Goal: Transaction & Acquisition: Obtain resource

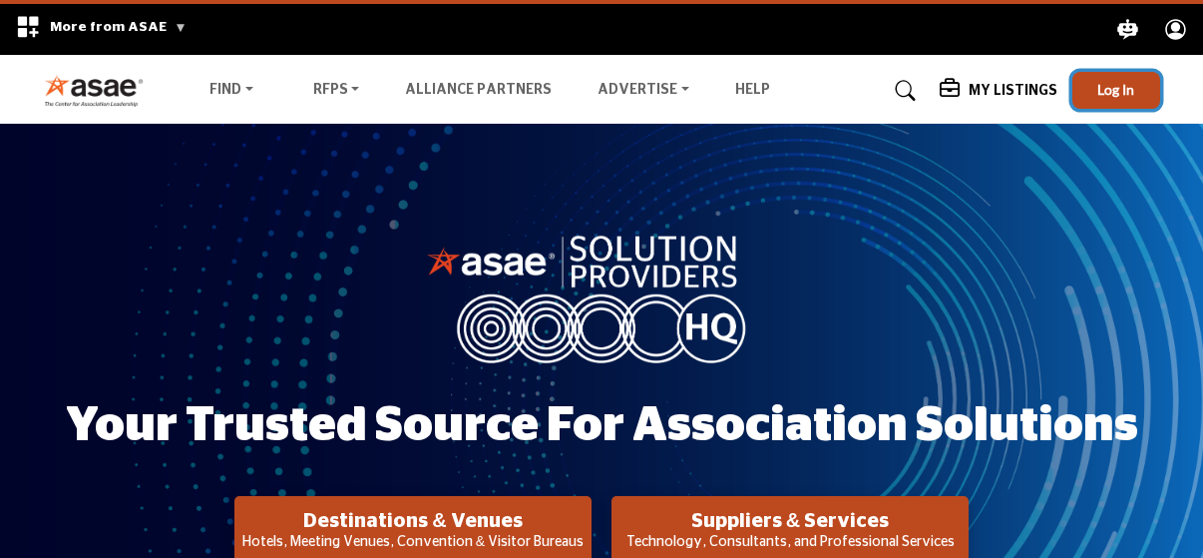
click at [1115, 94] on span "Log In" at bounding box center [1115, 89] width 37 height 17
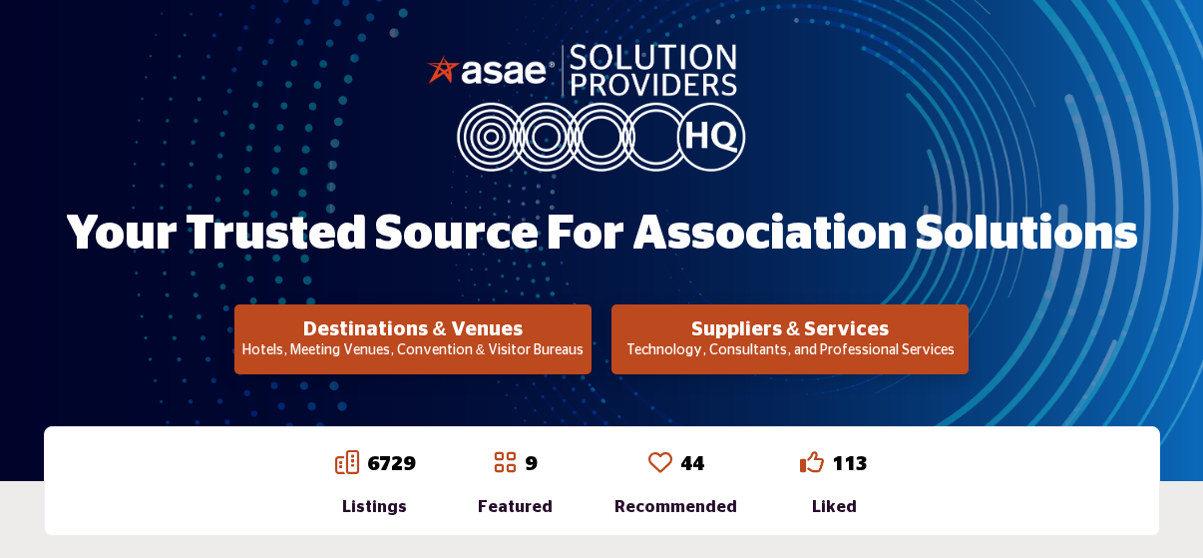
scroll to position [200, 0]
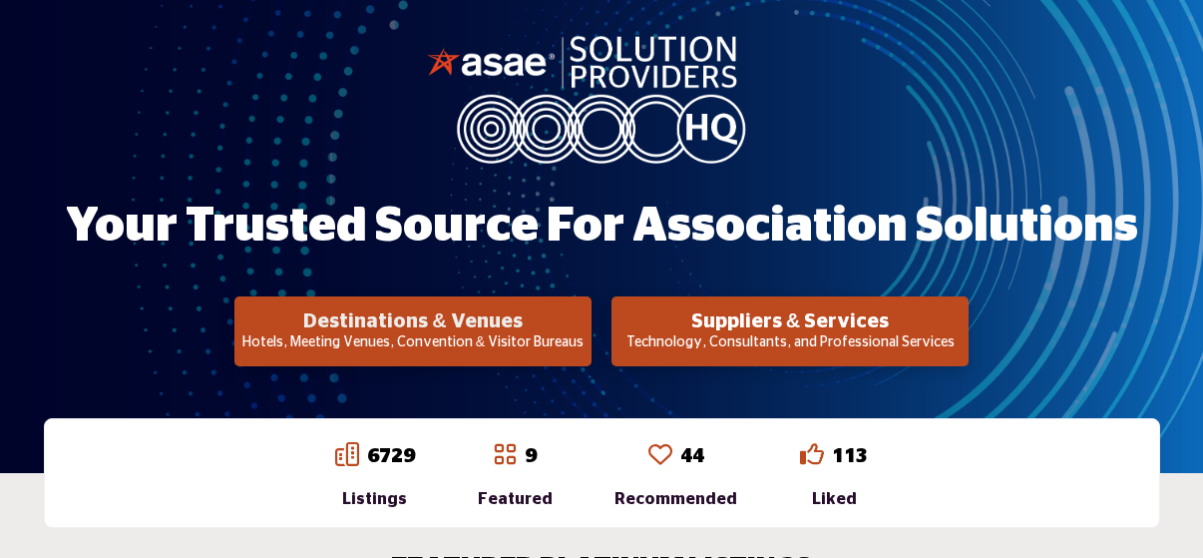
click at [498, 329] on h2 "Destinations & Venues" at bounding box center [412, 321] width 345 height 24
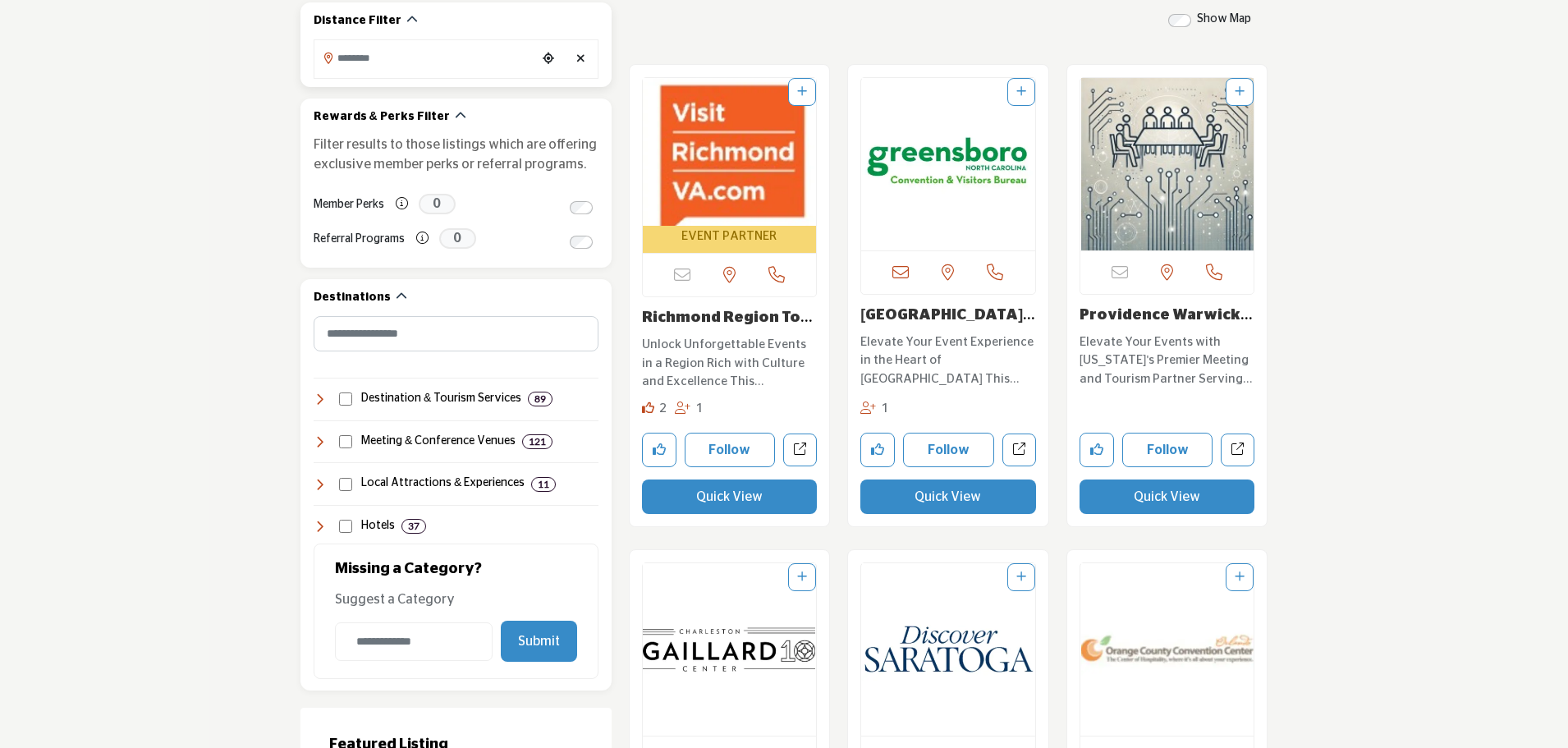
scroll to position [574, 0]
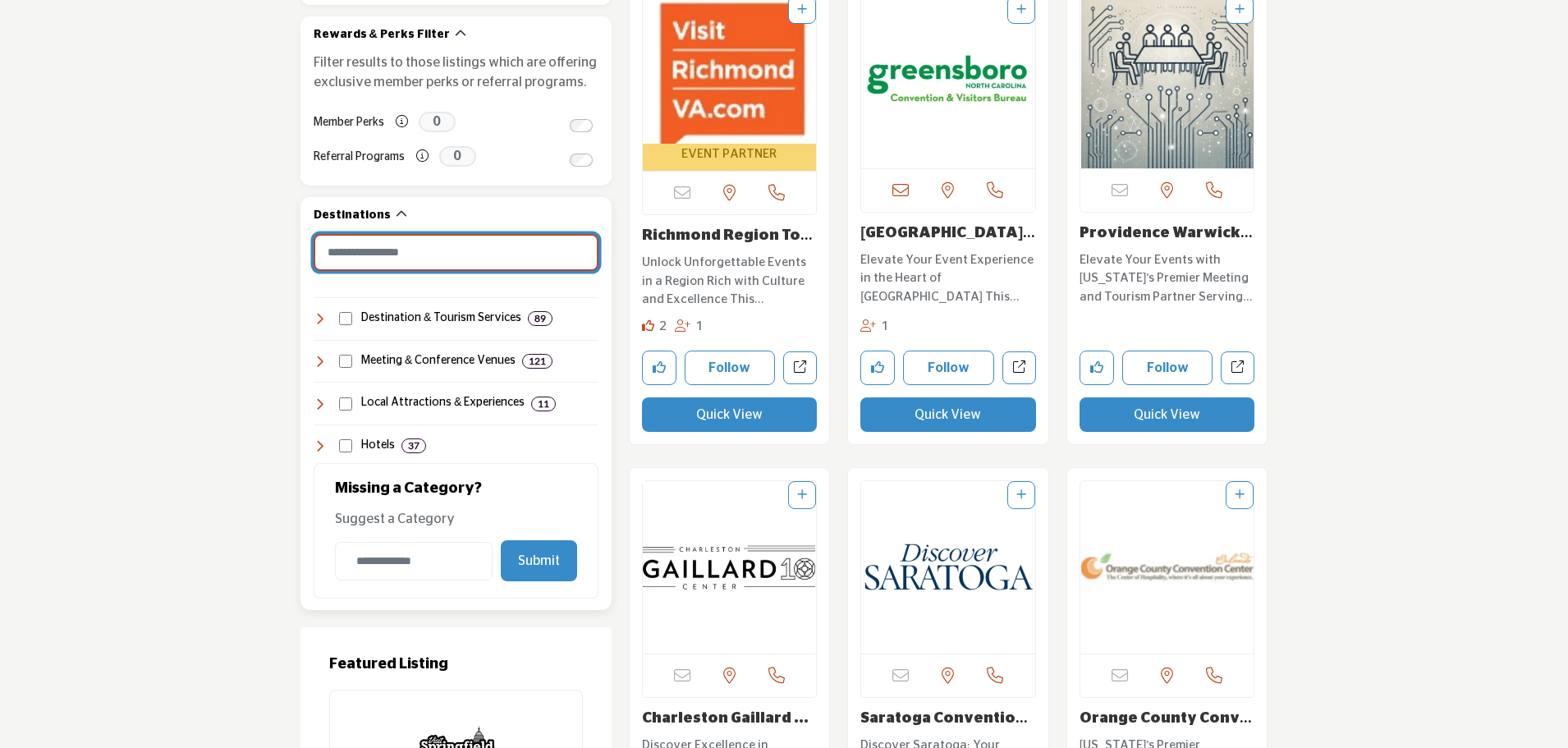
click at [423, 258] on input "Search Category" at bounding box center [456, 252] width 285 height 37
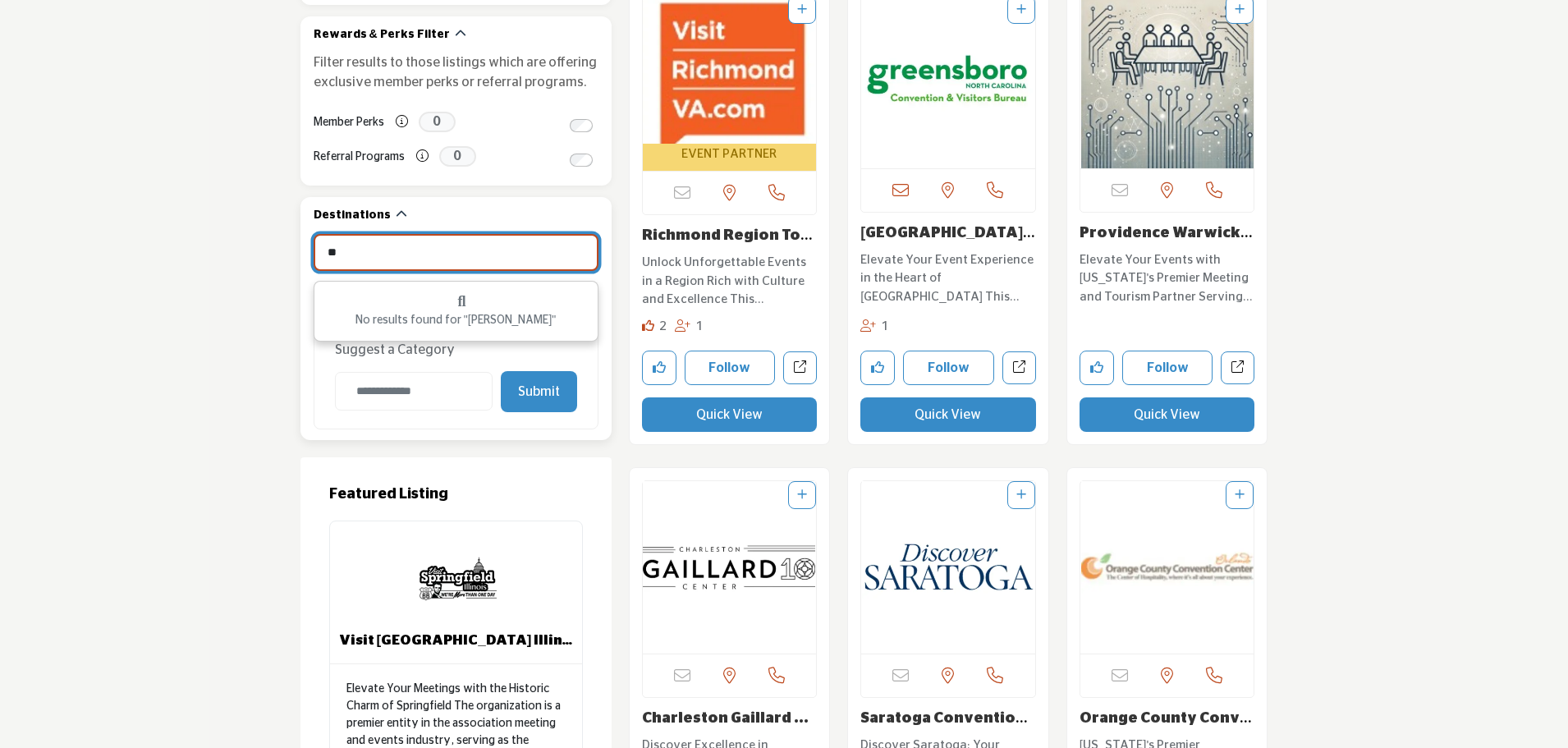
type input "*"
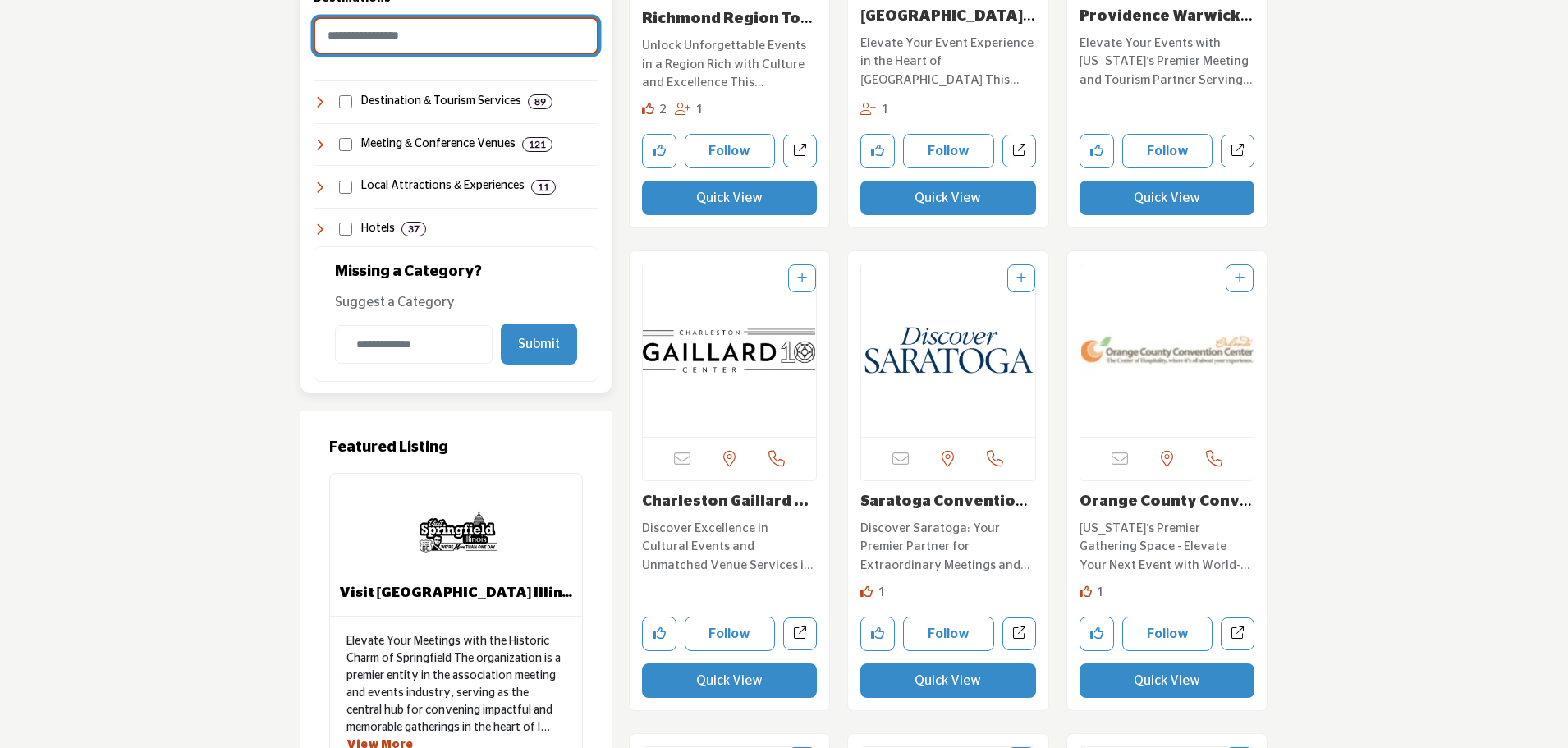
scroll to position [739, 0]
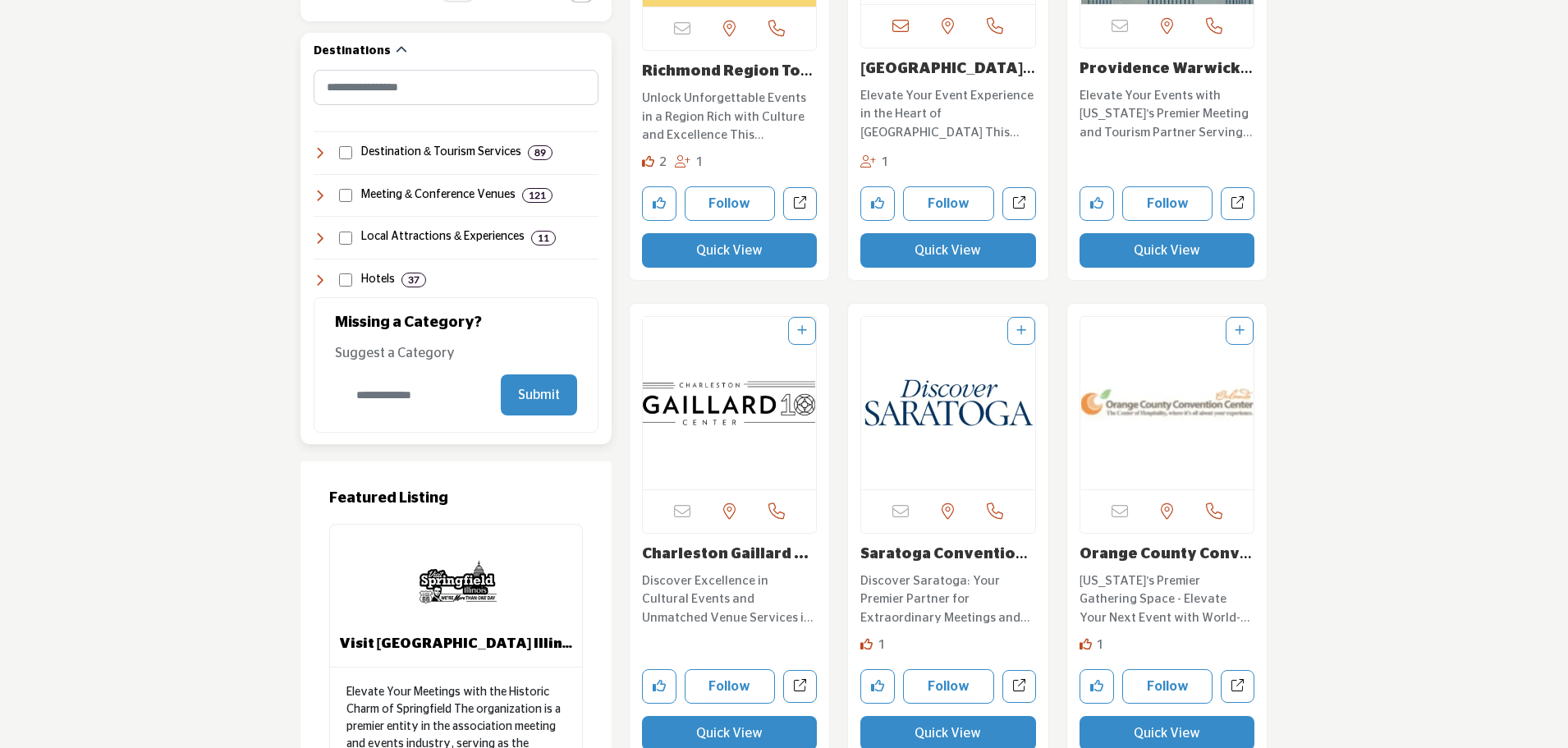
click at [429, 391] on input "Category Name" at bounding box center [414, 395] width 158 height 39
click at [319, 238] on icon at bounding box center [320, 238] width 13 height 13
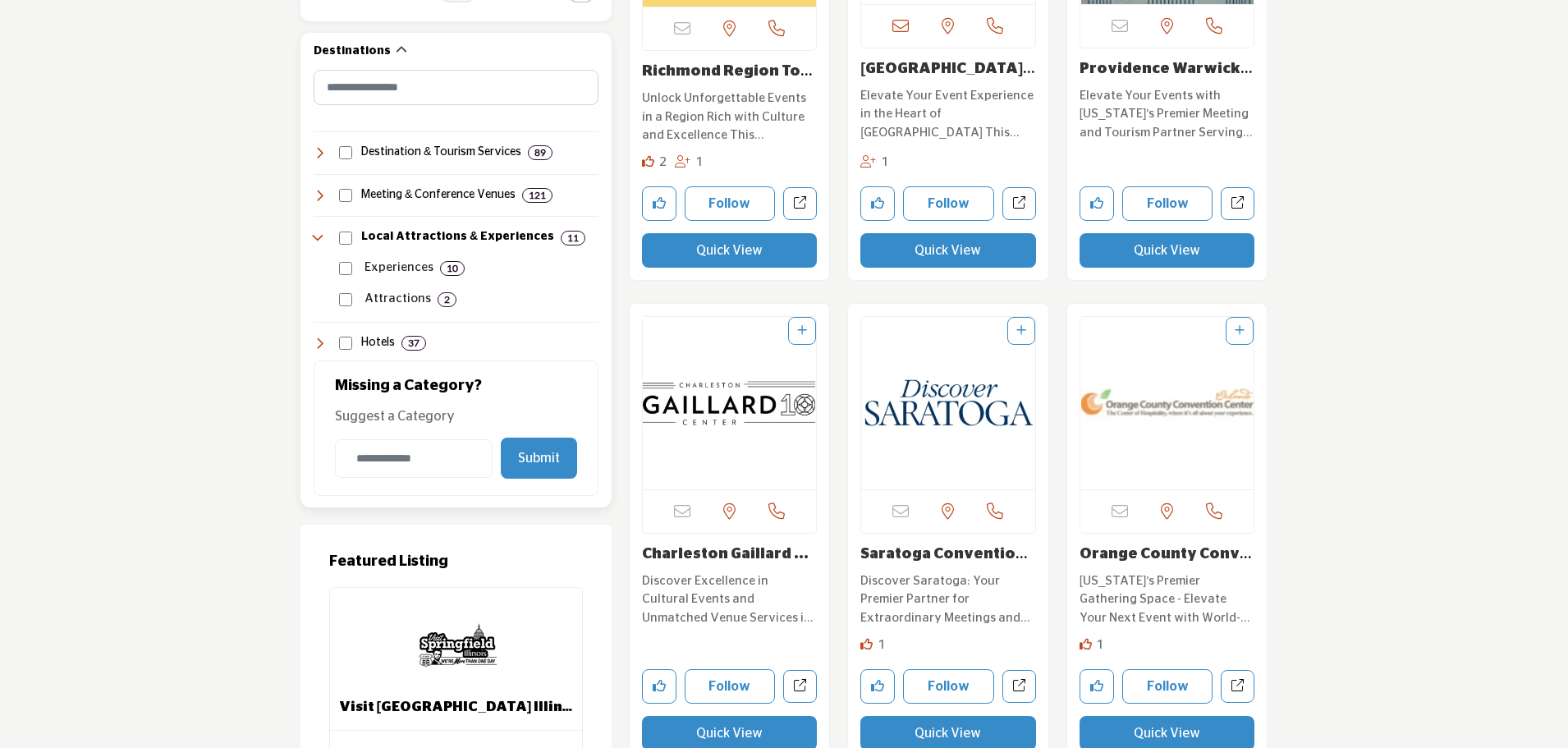
click at [316, 236] on icon at bounding box center [320, 238] width 13 height 13
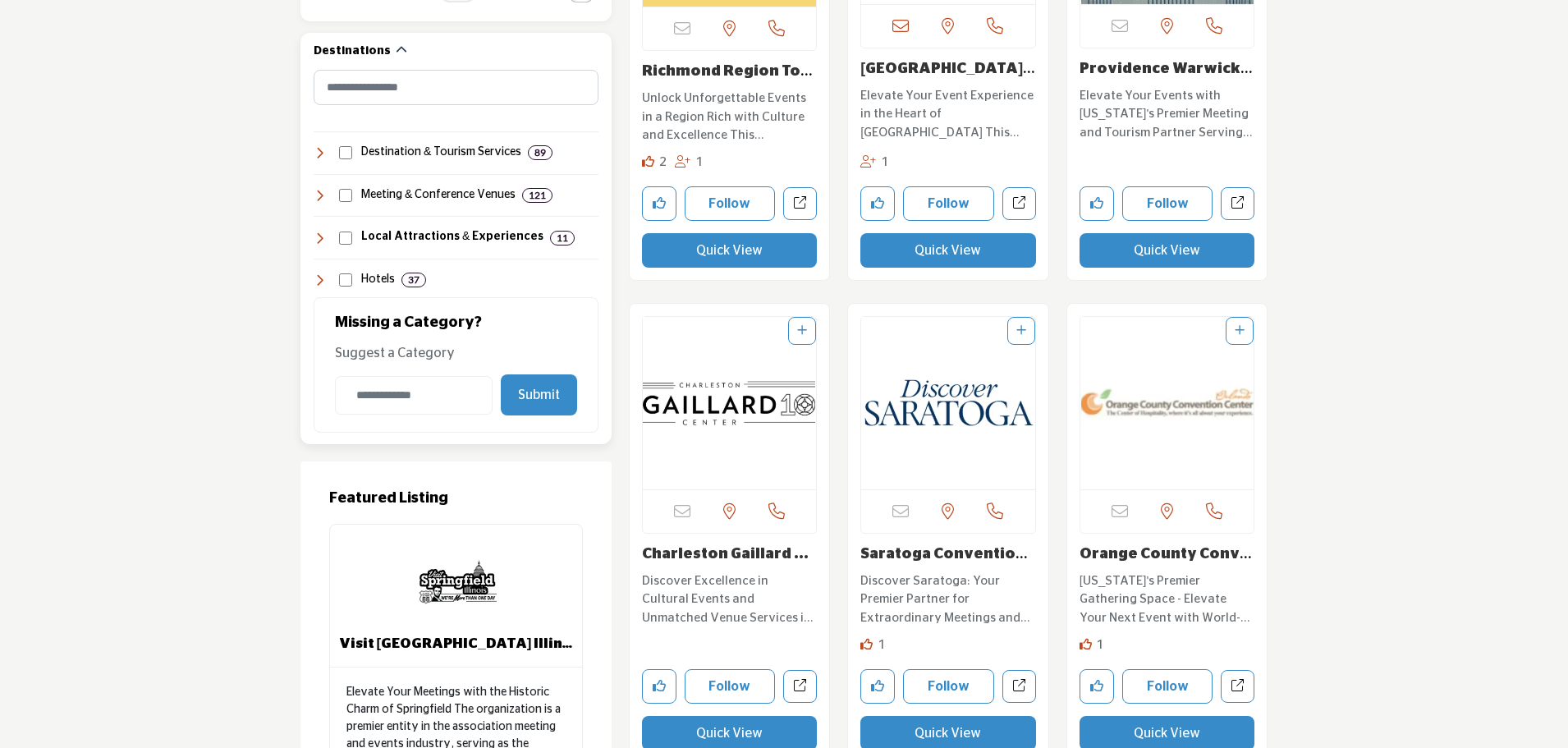
click at [314, 153] on icon at bounding box center [320, 153] width 13 height 13
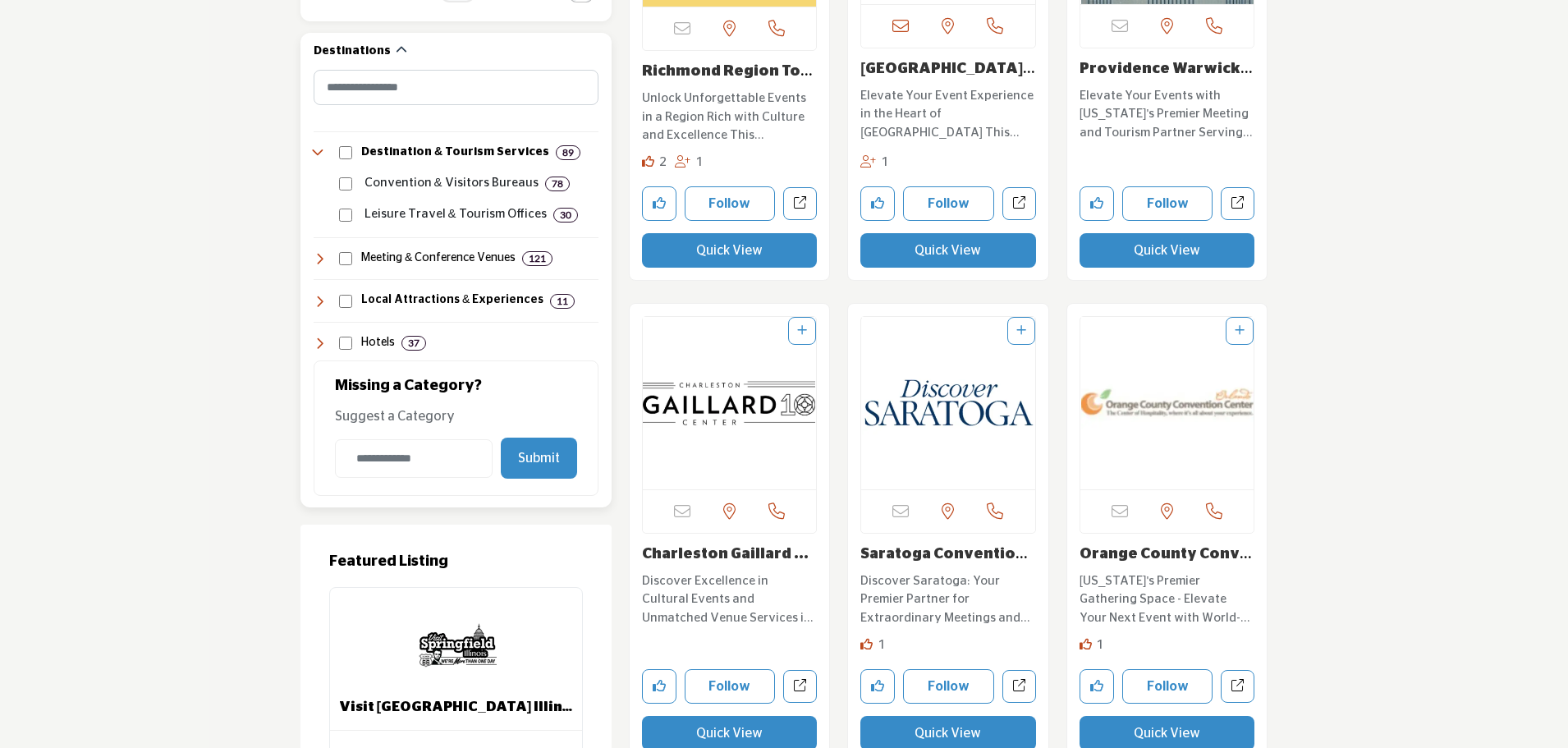
click at [314, 153] on icon at bounding box center [320, 153] width 13 height 13
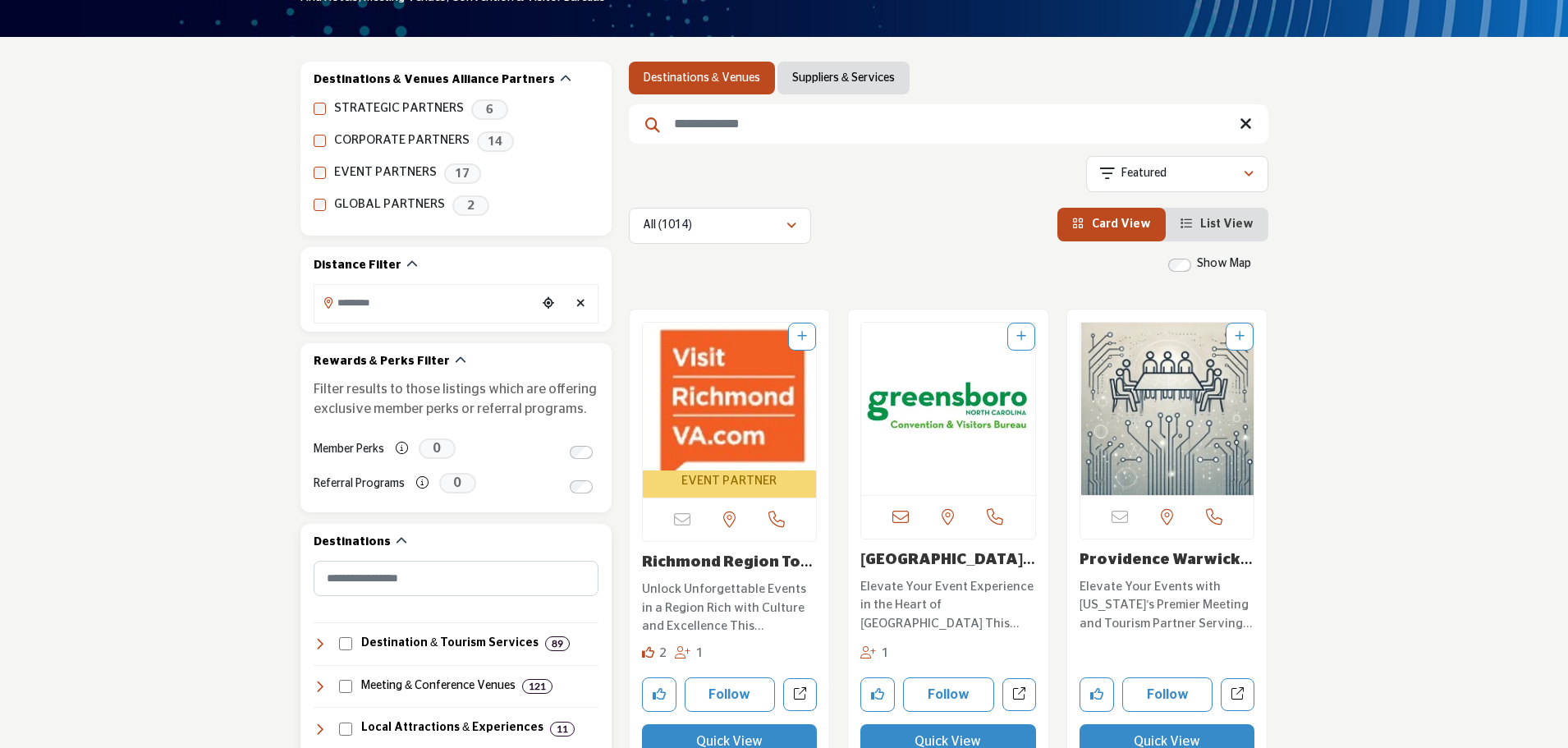
scroll to position [246, 0]
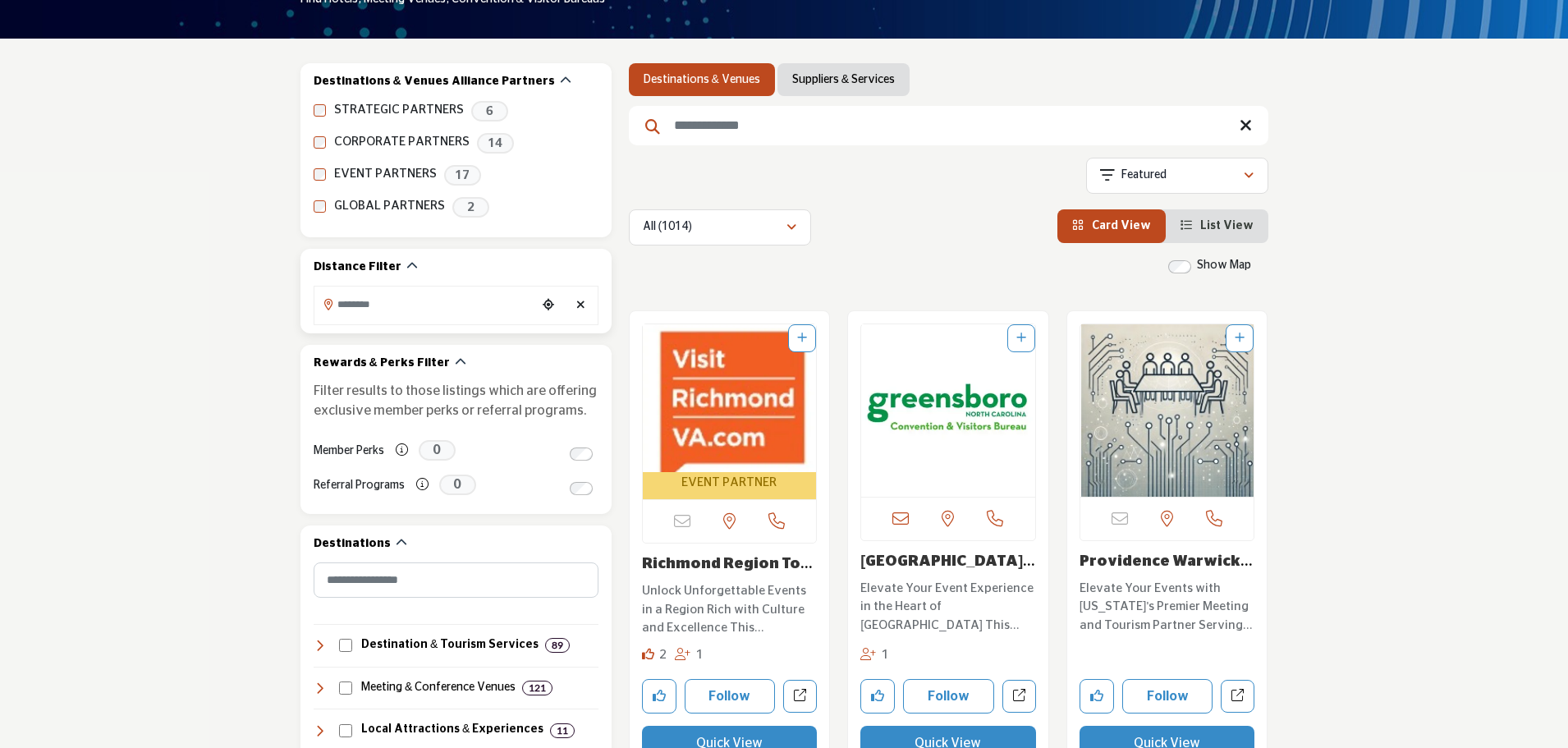
click at [414, 318] on input "Search Location" at bounding box center [425, 304] width 221 height 32
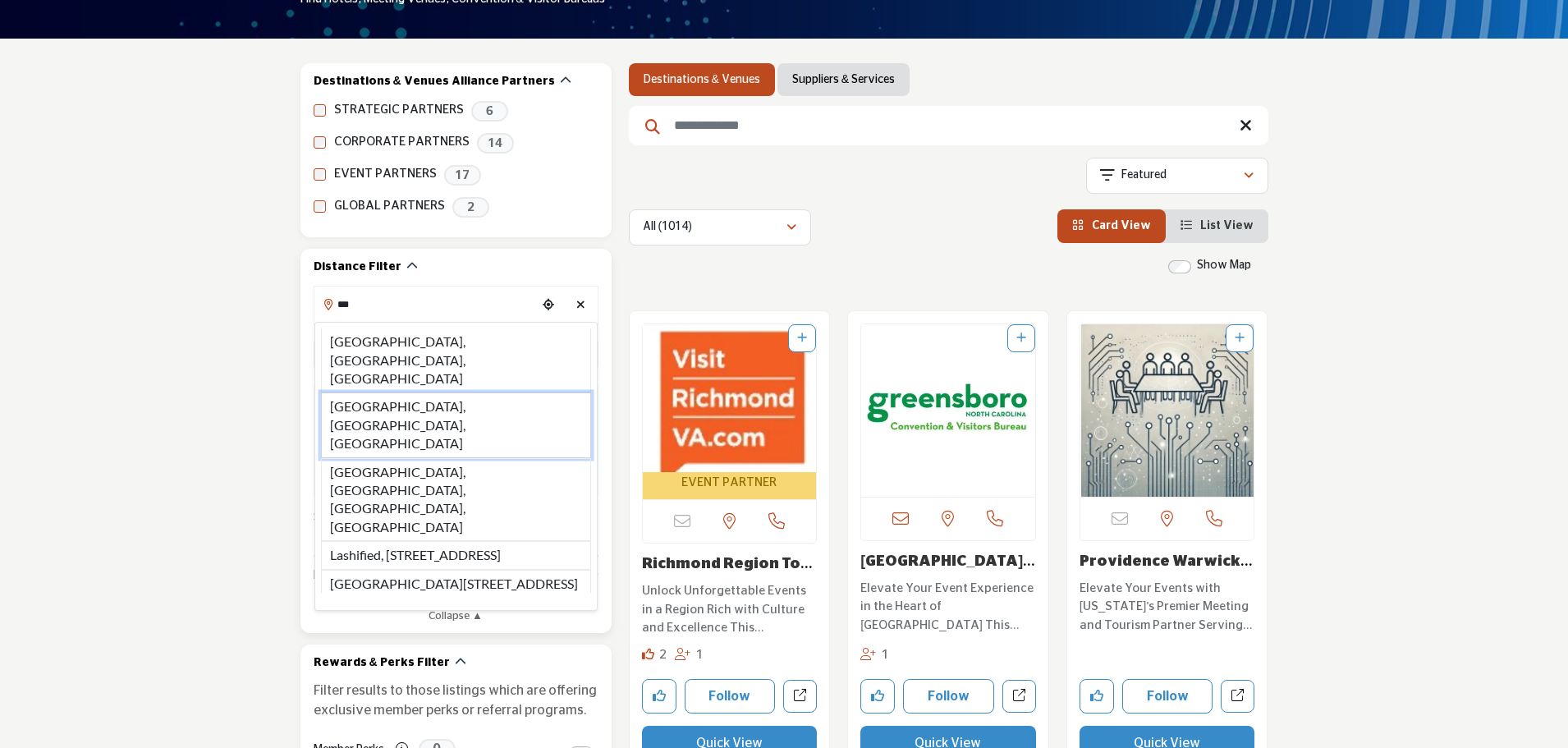
click at [393, 393] on li "Las Vegas, NV, USA" at bounding box center [456, 425] width 270 height 65
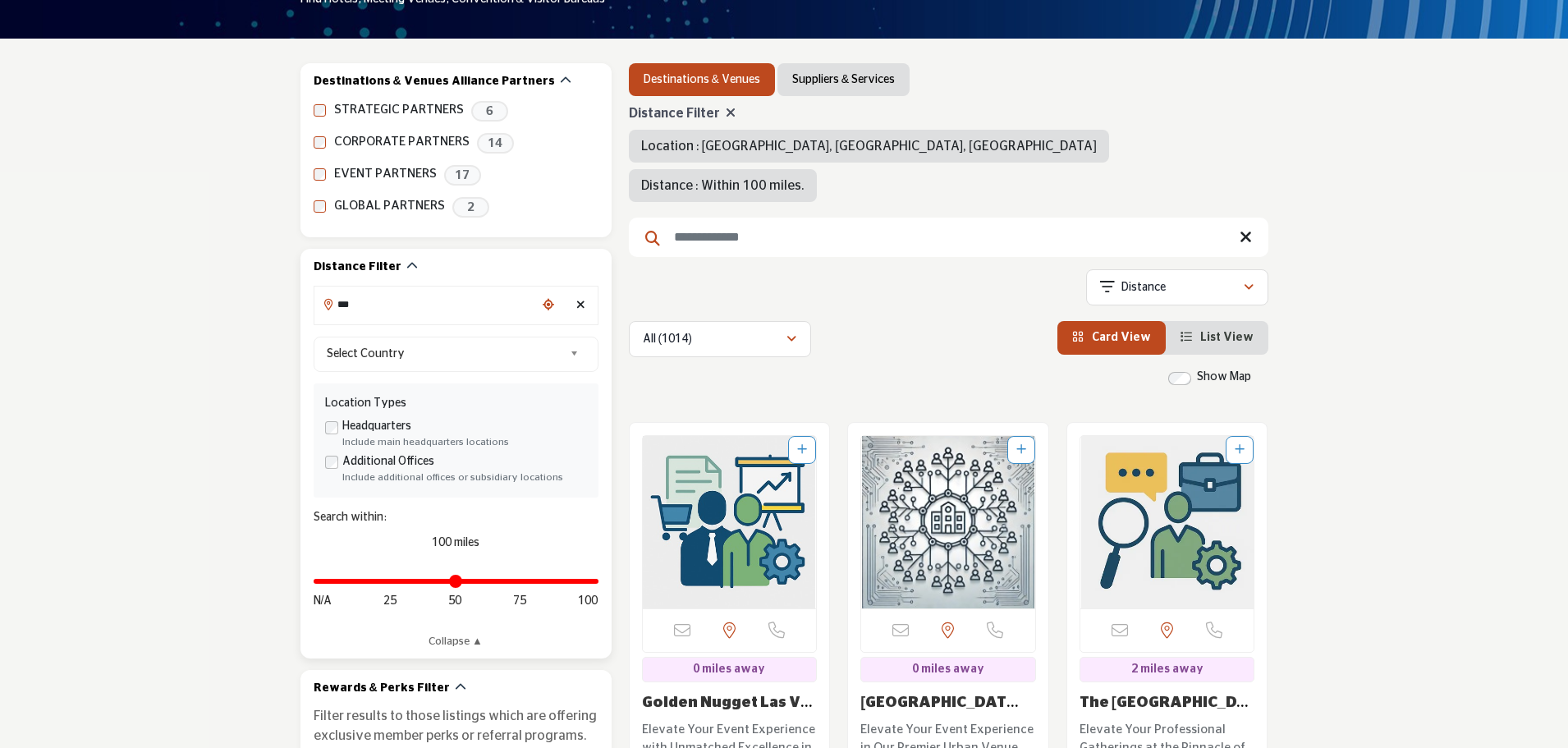
type input "**********"
type input "***"
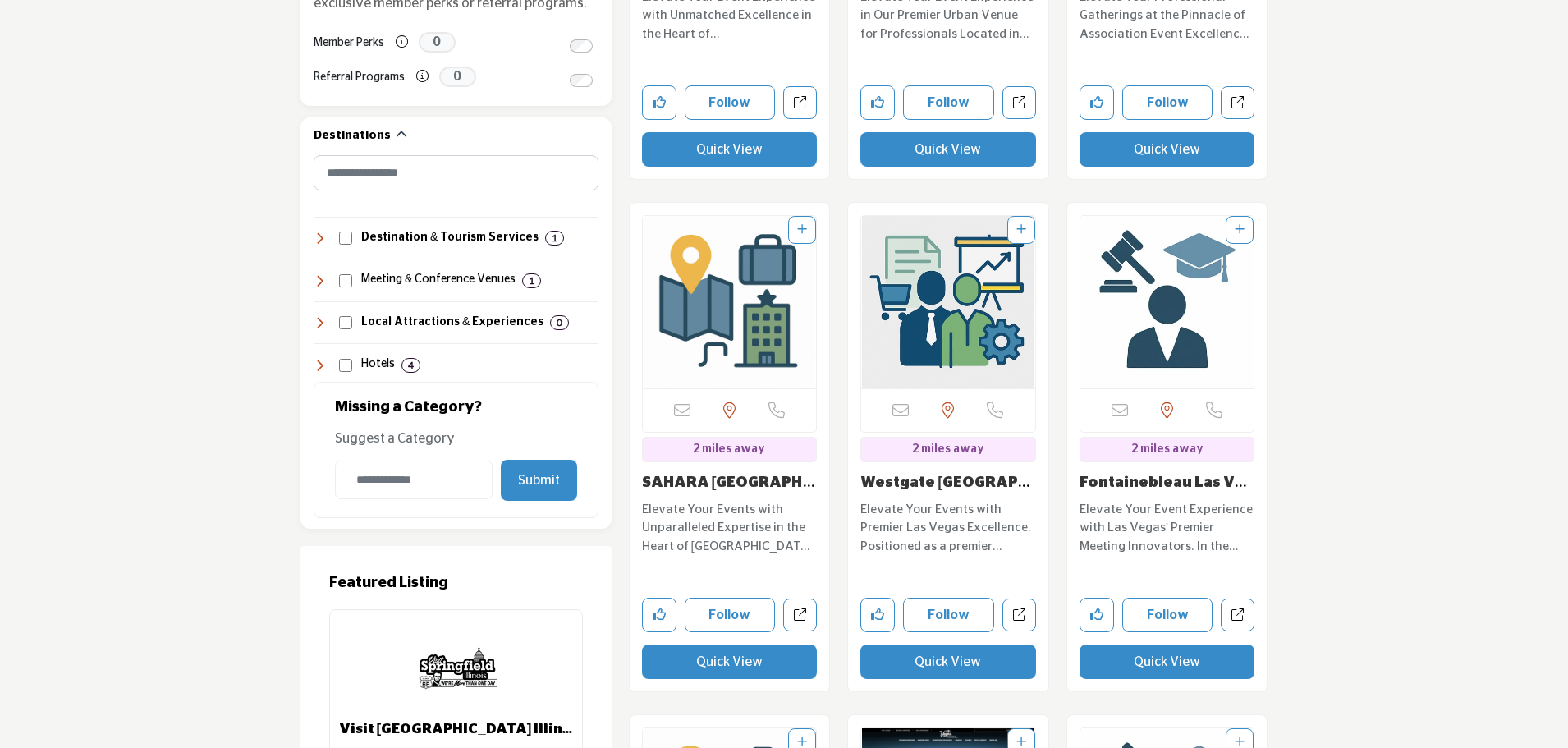
scroll to position [1067, 0]
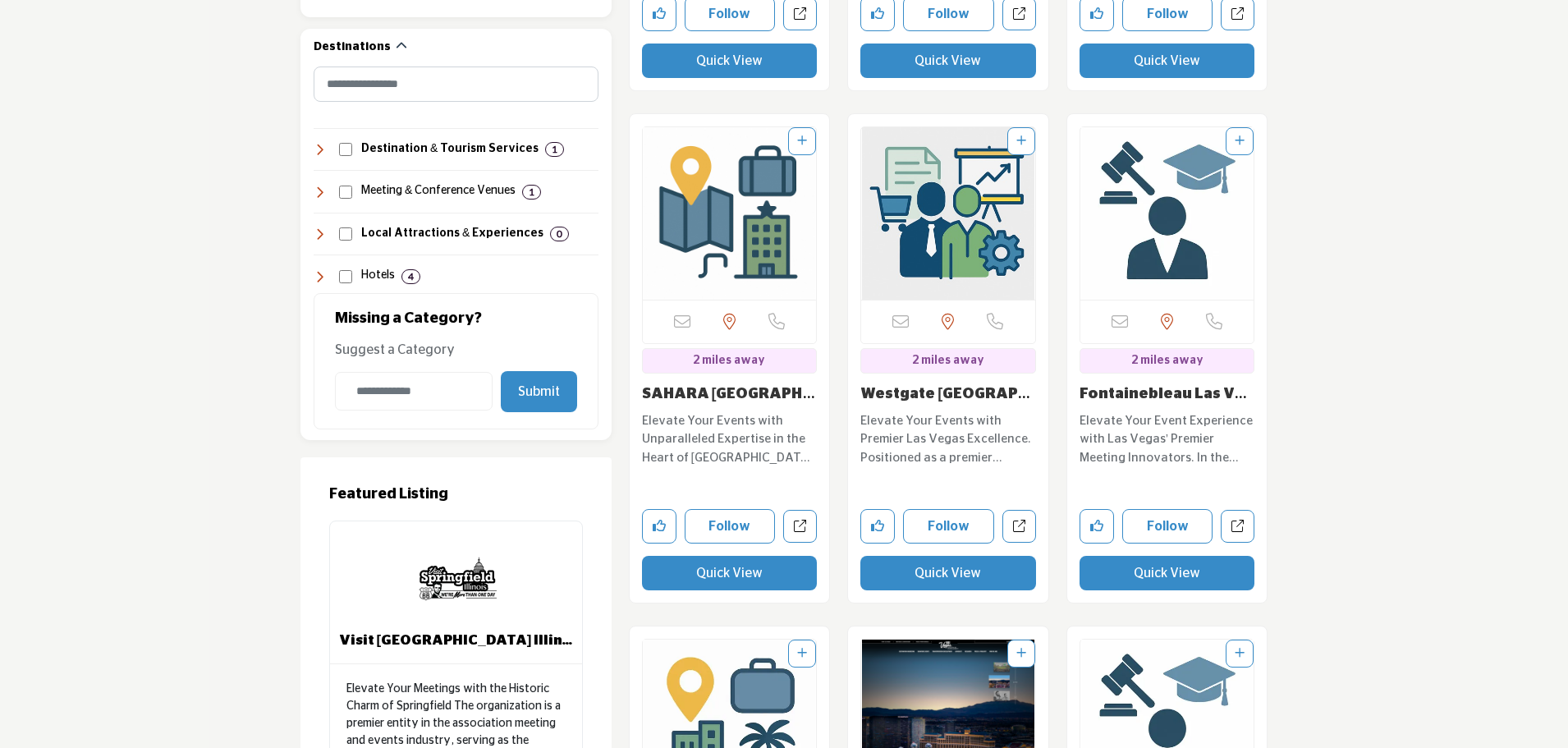
drag, startPoint x: 754, startPoint y: 532, endPoint x: 458, endPoint y: 132, distance: 497.6
click at [754, 458] on button "Quick View" at bounding box center [729, 573] width 175 height 35
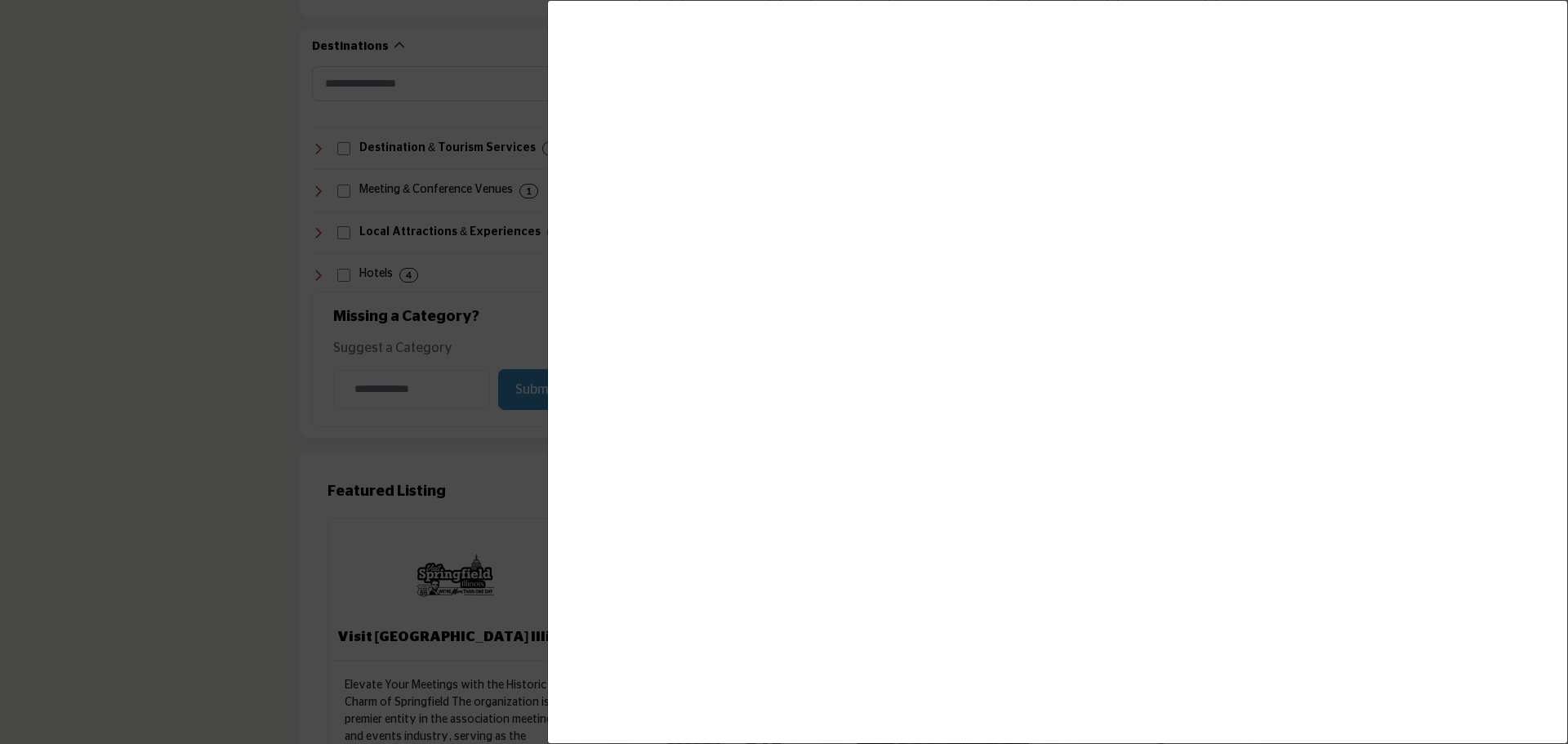
click at [885, 258] on div "Company Data Modal" at bounding box center [1057, 372] width 1021 height 744
click at [855, 294] on div "Company Data Modal" at bounding box center [1057, 372] width 1021 height 744
click at [273, 341] on div at bounding box center [784, 372] width 1568 height 744
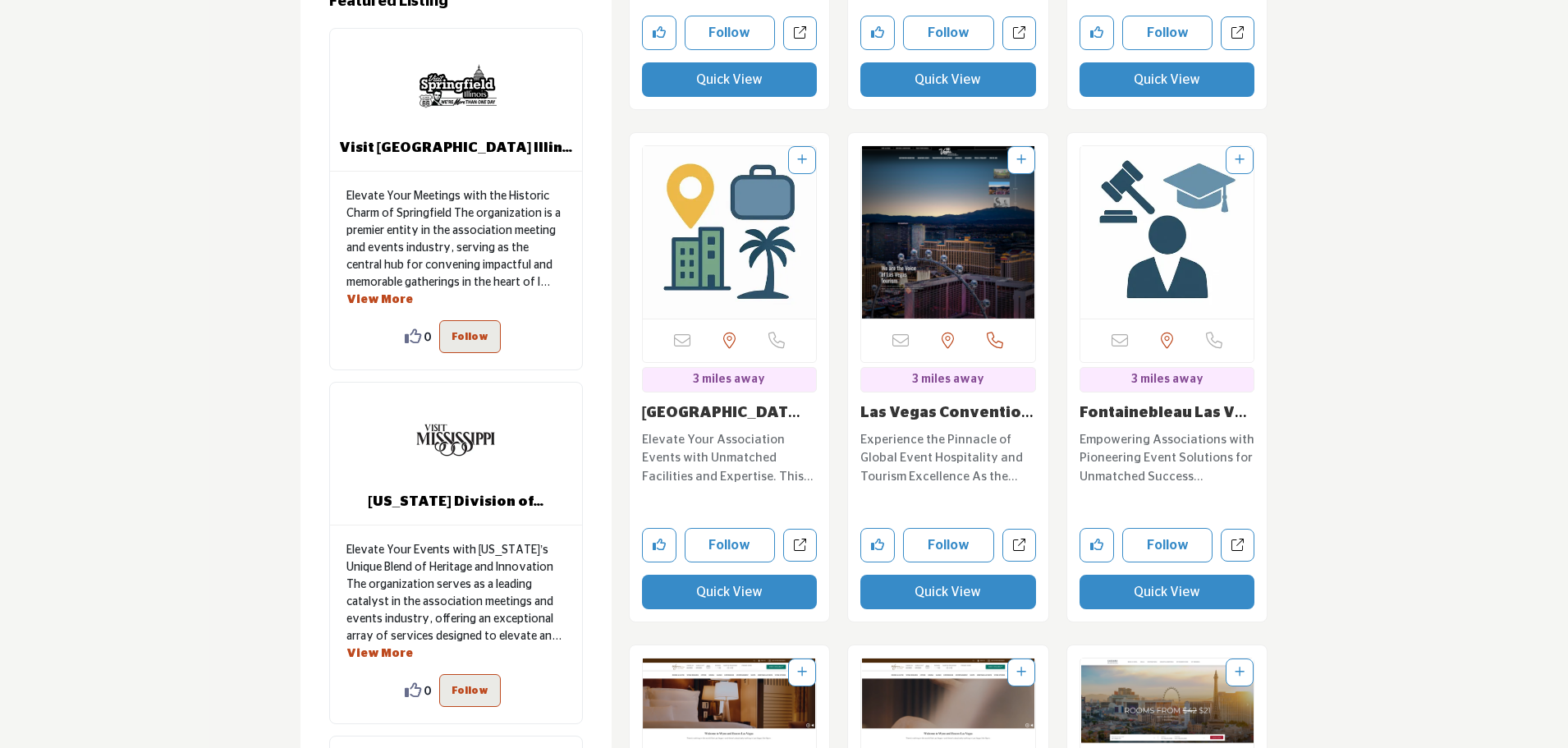
scroll to position [1970, 0]
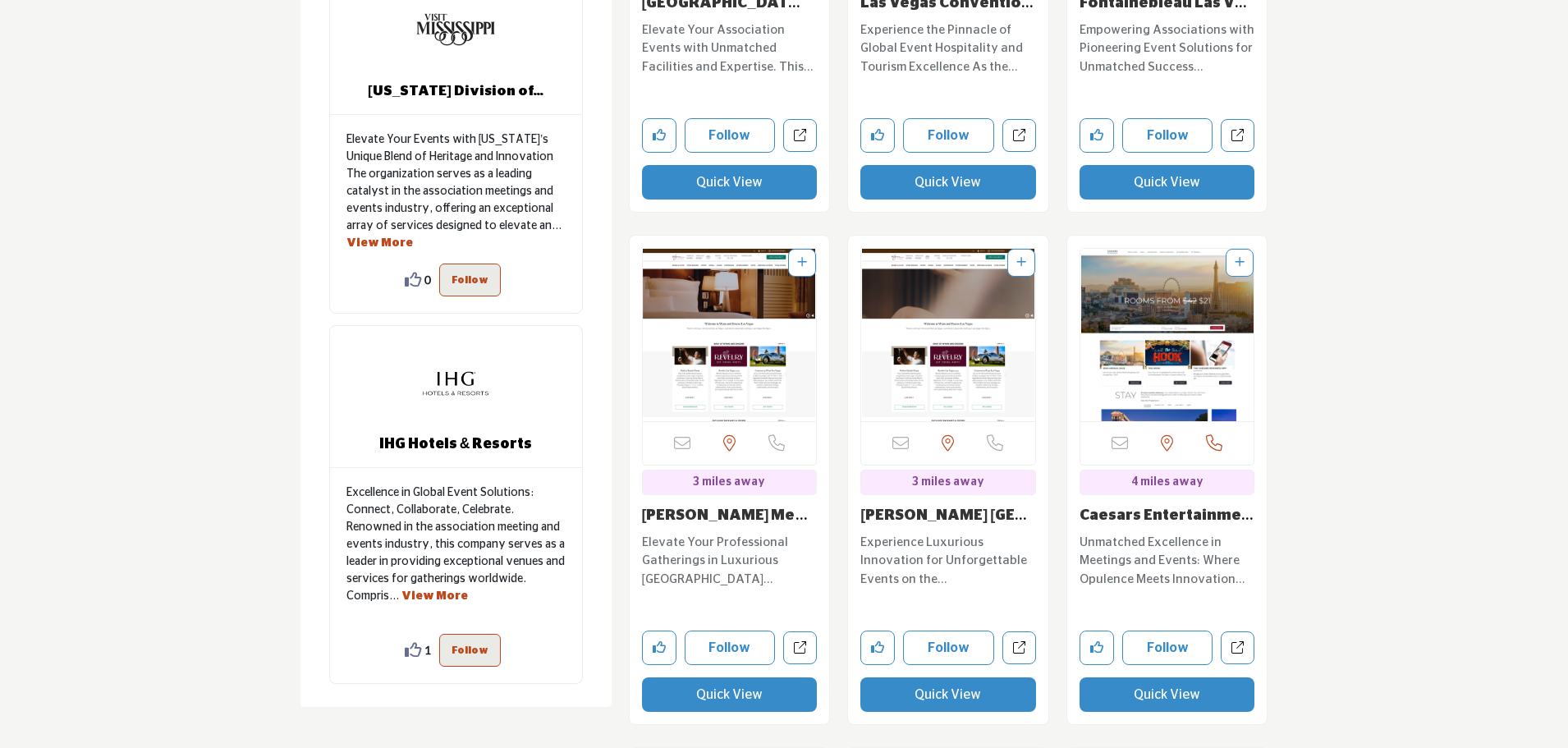
click at [947, 458] on button "Quick View" at bounding box center [947, 695] width 175 height 35
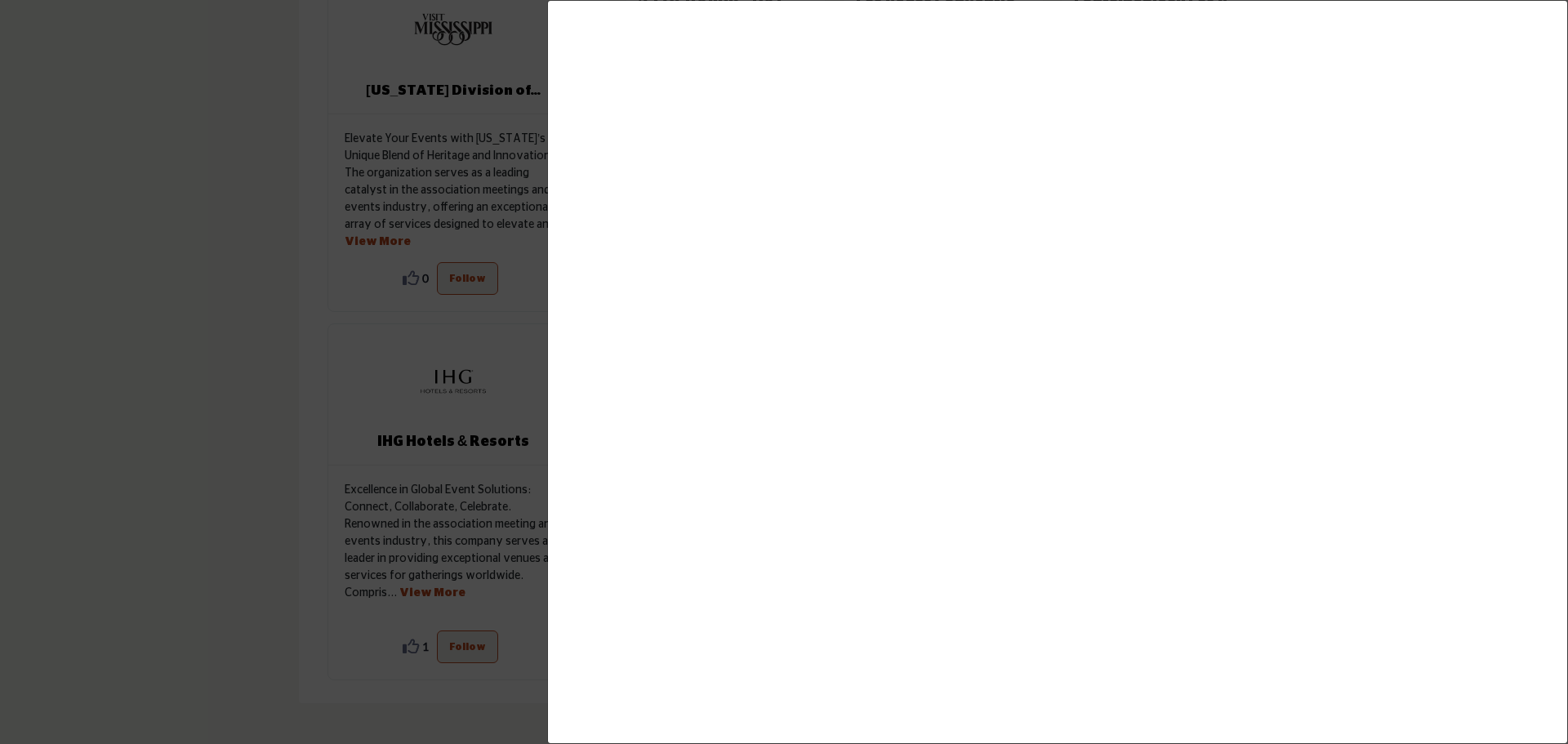
click at [277, 252] on div at bounding box center [784, 372] width 1568 height 744
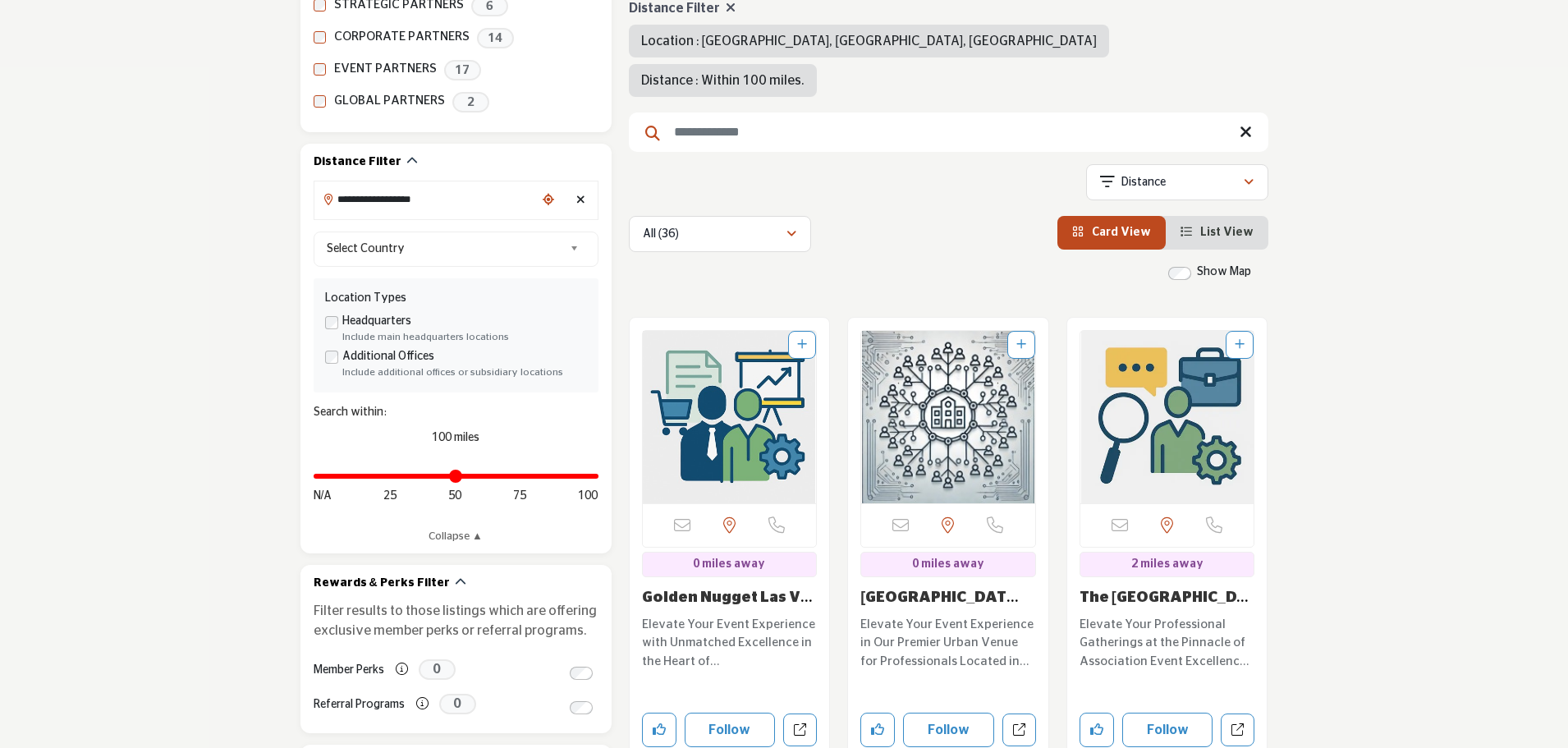
scroll to position [165, 0]
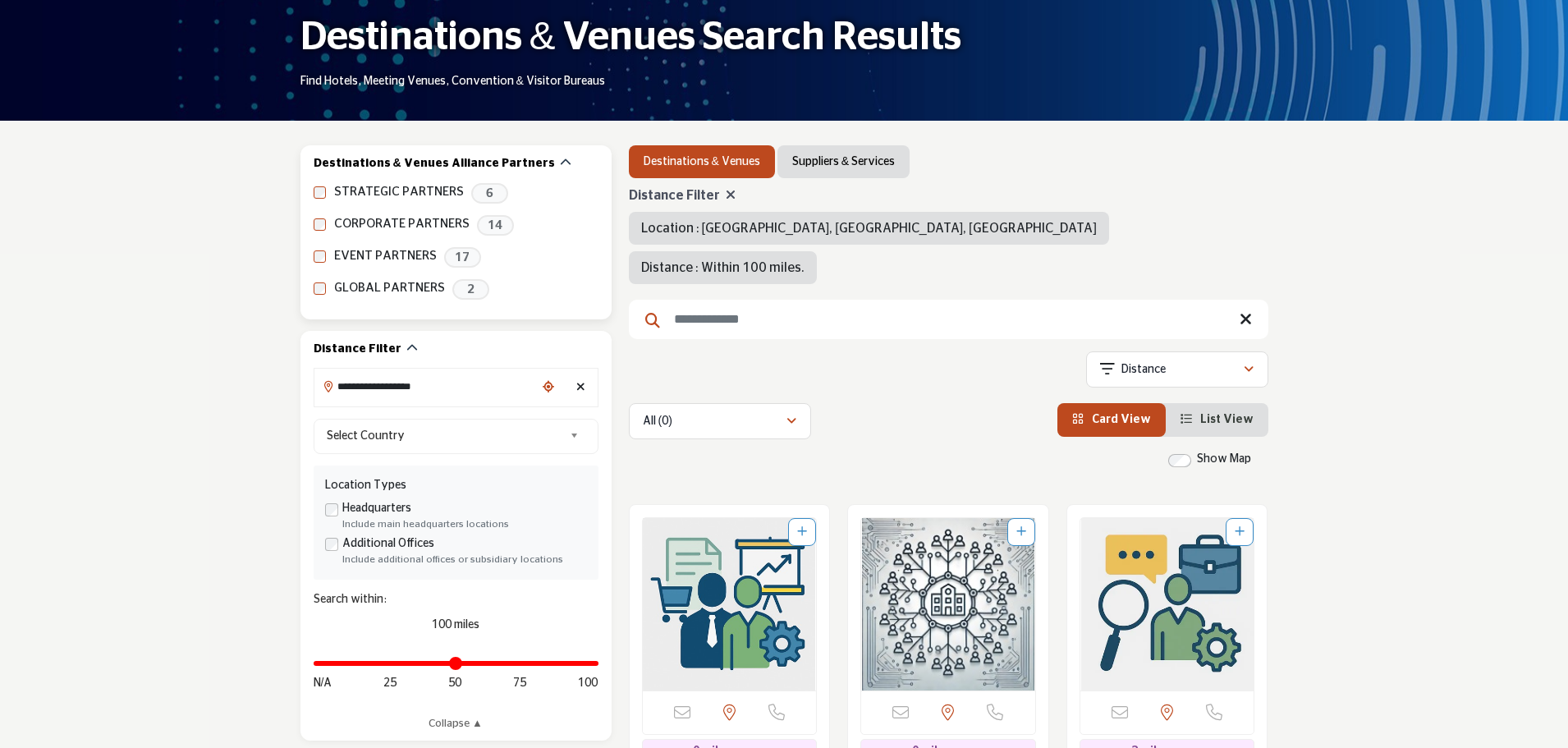
click at [726, 193] on icon at bounding box center [731, 194] width 10 height 13
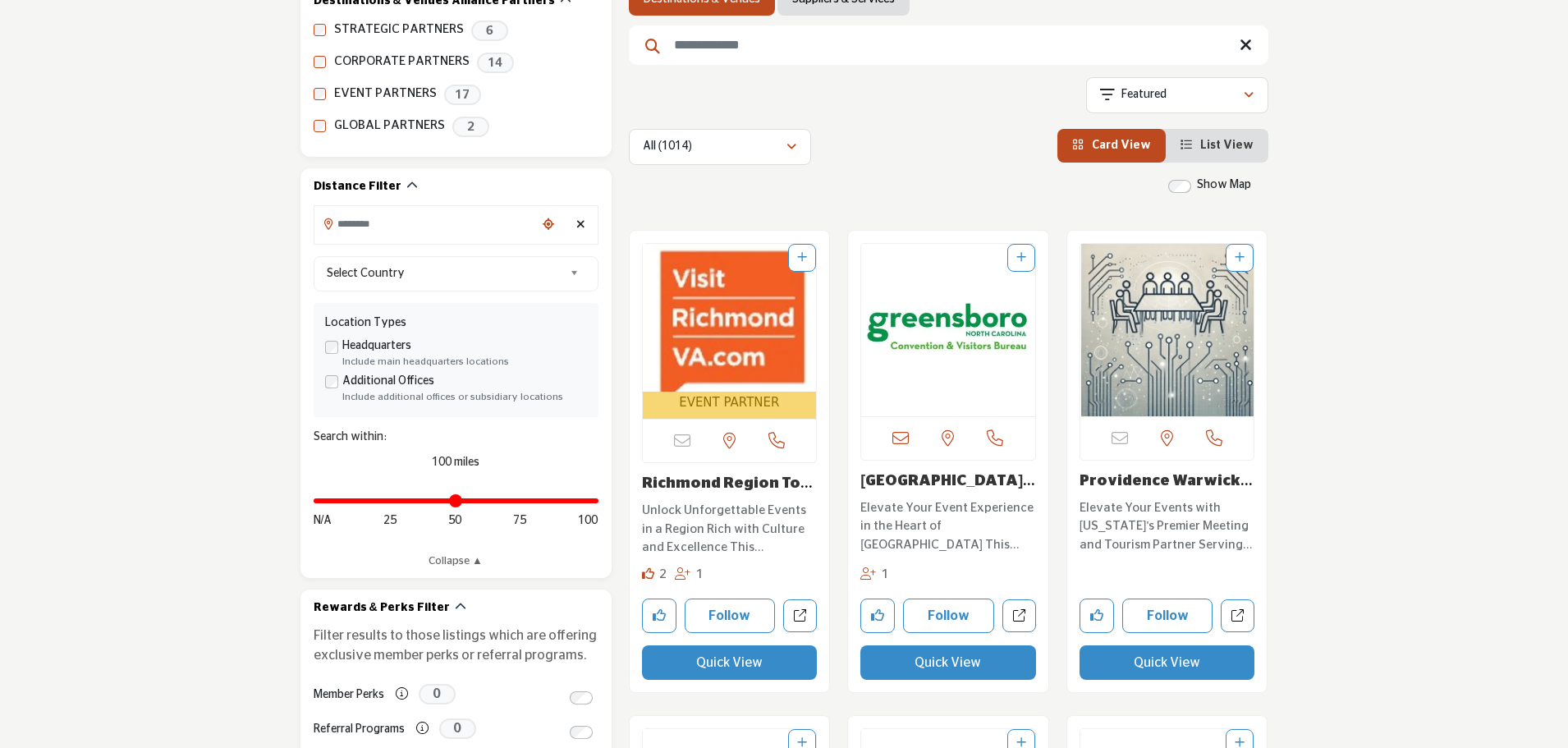
scroll to position [328, 0]
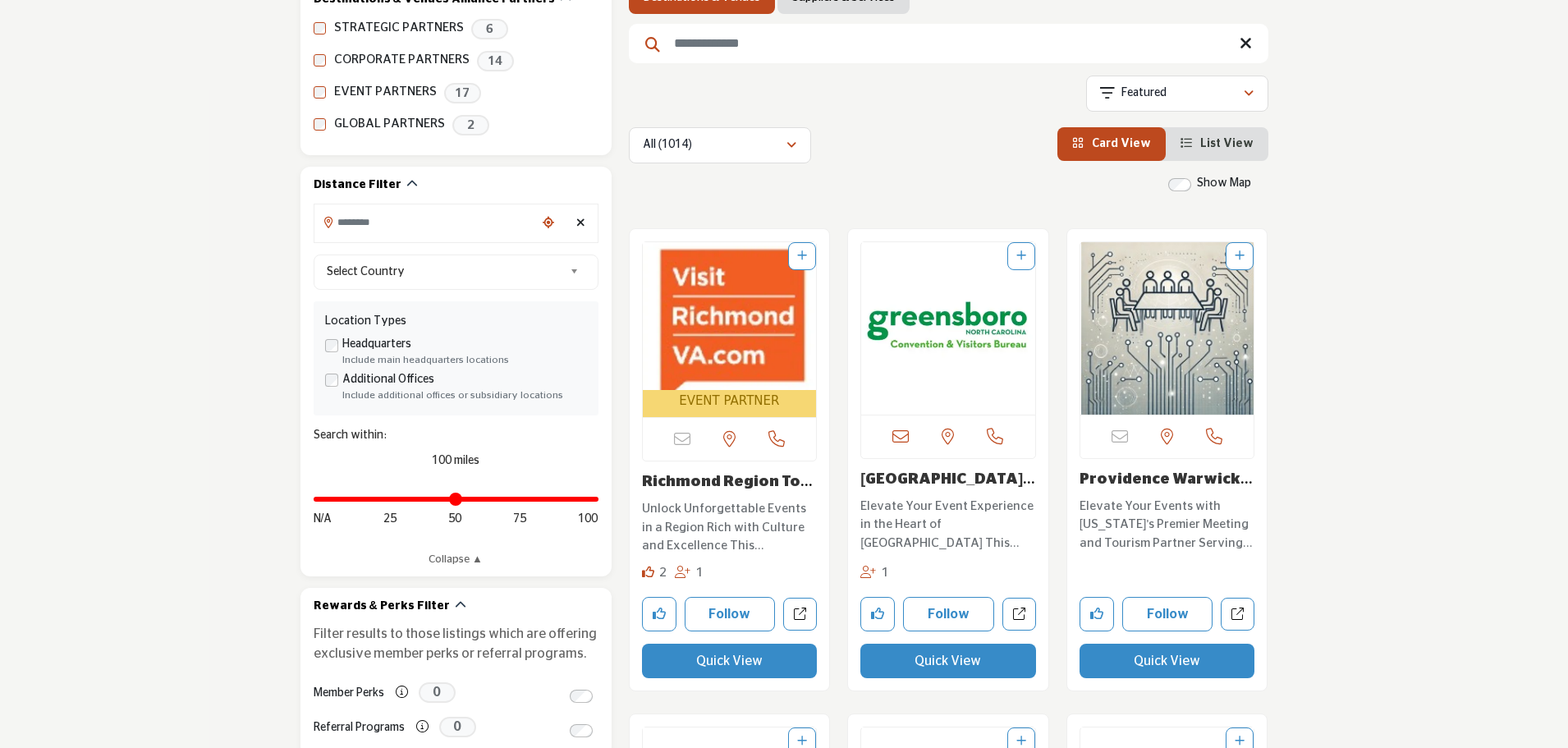
click at [977, 421] on div "North Carolina, USA" at bounding box center [947, 436] width 174 height 44
click at [965, 369] on img "Open Listing in new tab" at bounding box center [947, 328] width 174 height 172
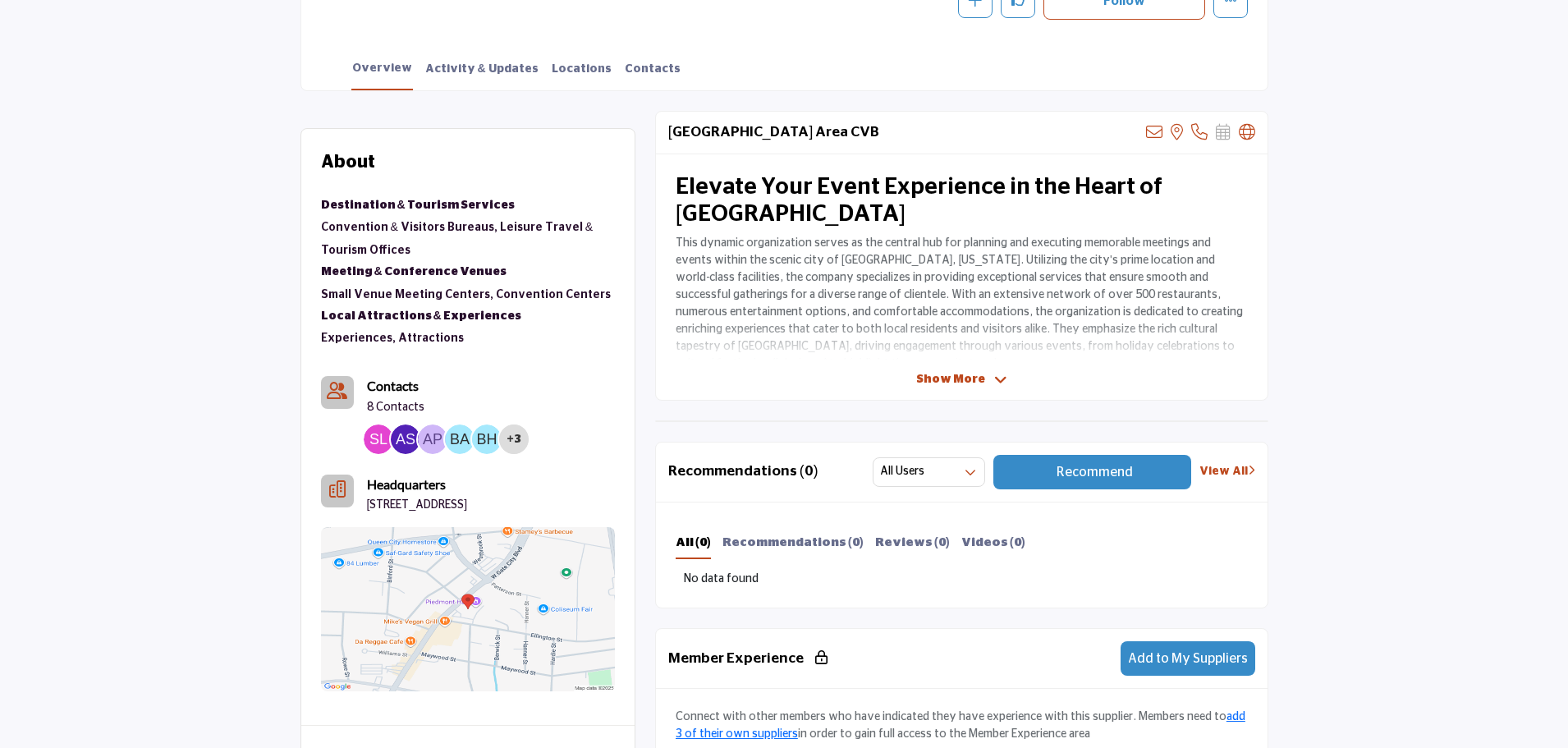
scroll to position [574, 0]
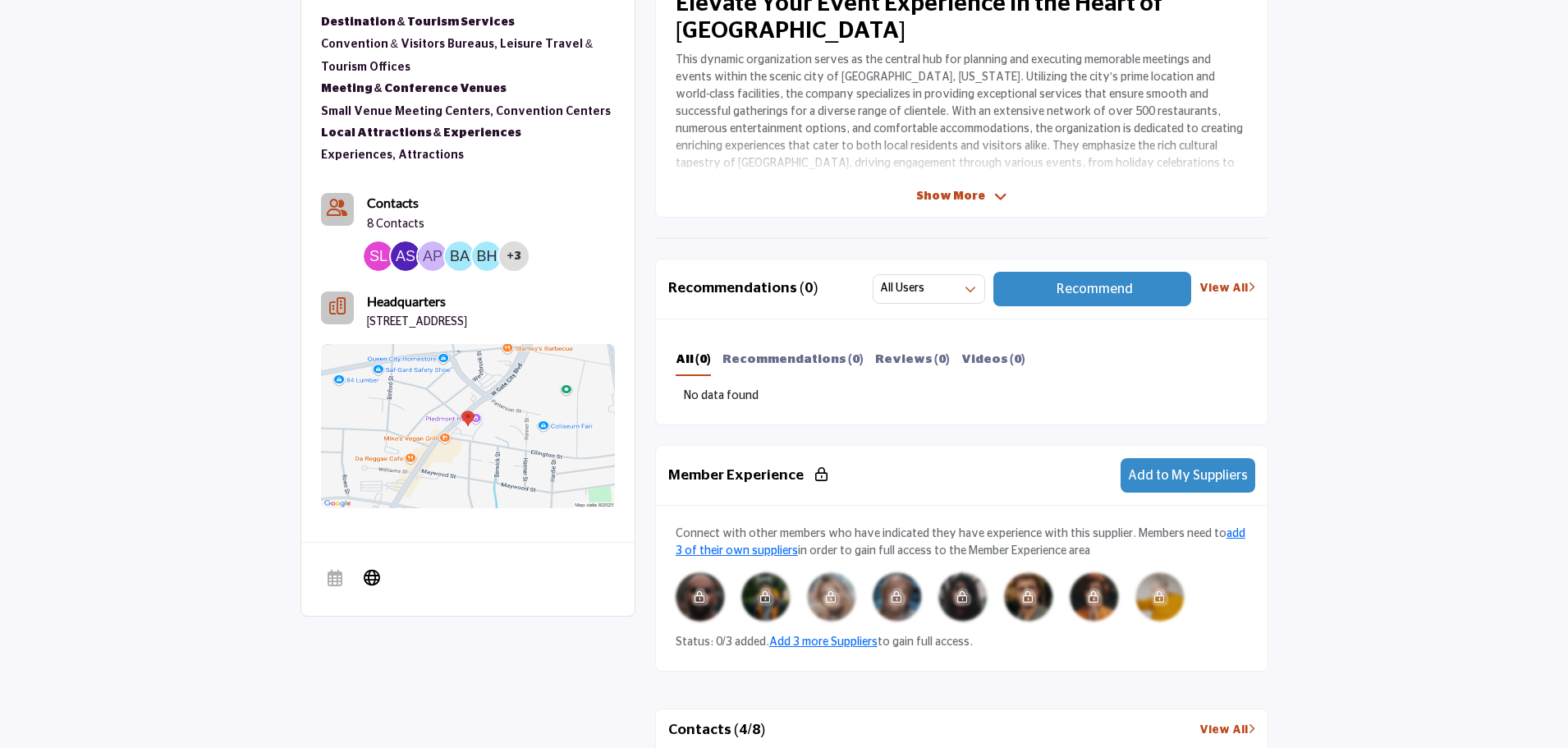
drag, startPoint x: 817, startPoint y: 388, endPoint x: 831, endPoint y: 393, distance: 14.9
click at [817, 388] on div "No data found" at bounding box center [961, 396] width 555 height 17
click at [1144, 481] on span "Add to My Suppliers" at bounding box center [1189, 476] width 120 height 13
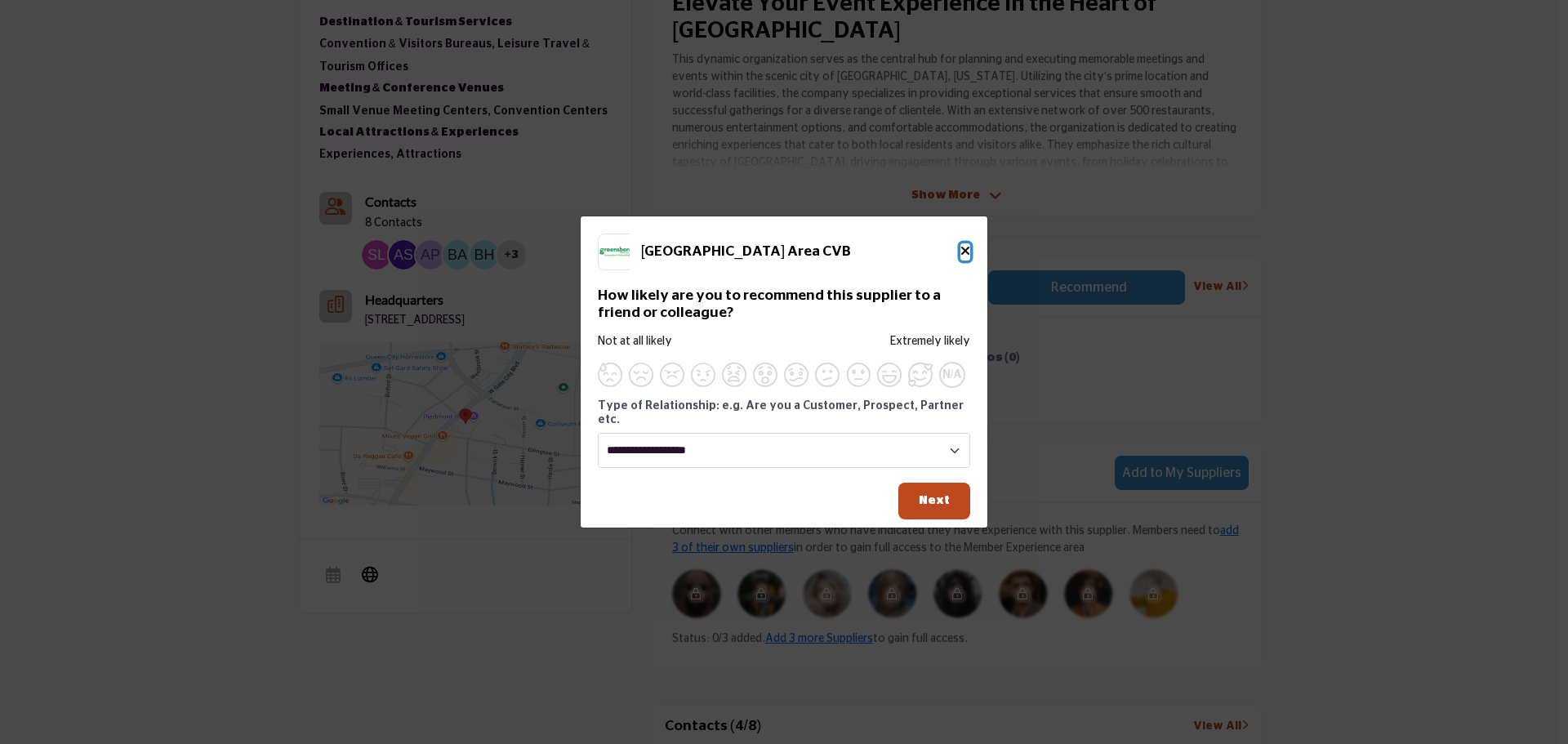
drag, startPoint x: 965, startPoint y: 255, endPoint x: 859, endPoint y: 432, distance: 206.3
click at [861, 431] on div "Greensboro Area CVB How likely are you to recommend this supplier to a friend o…" at bounding box center [784, 356] width 407 height 280
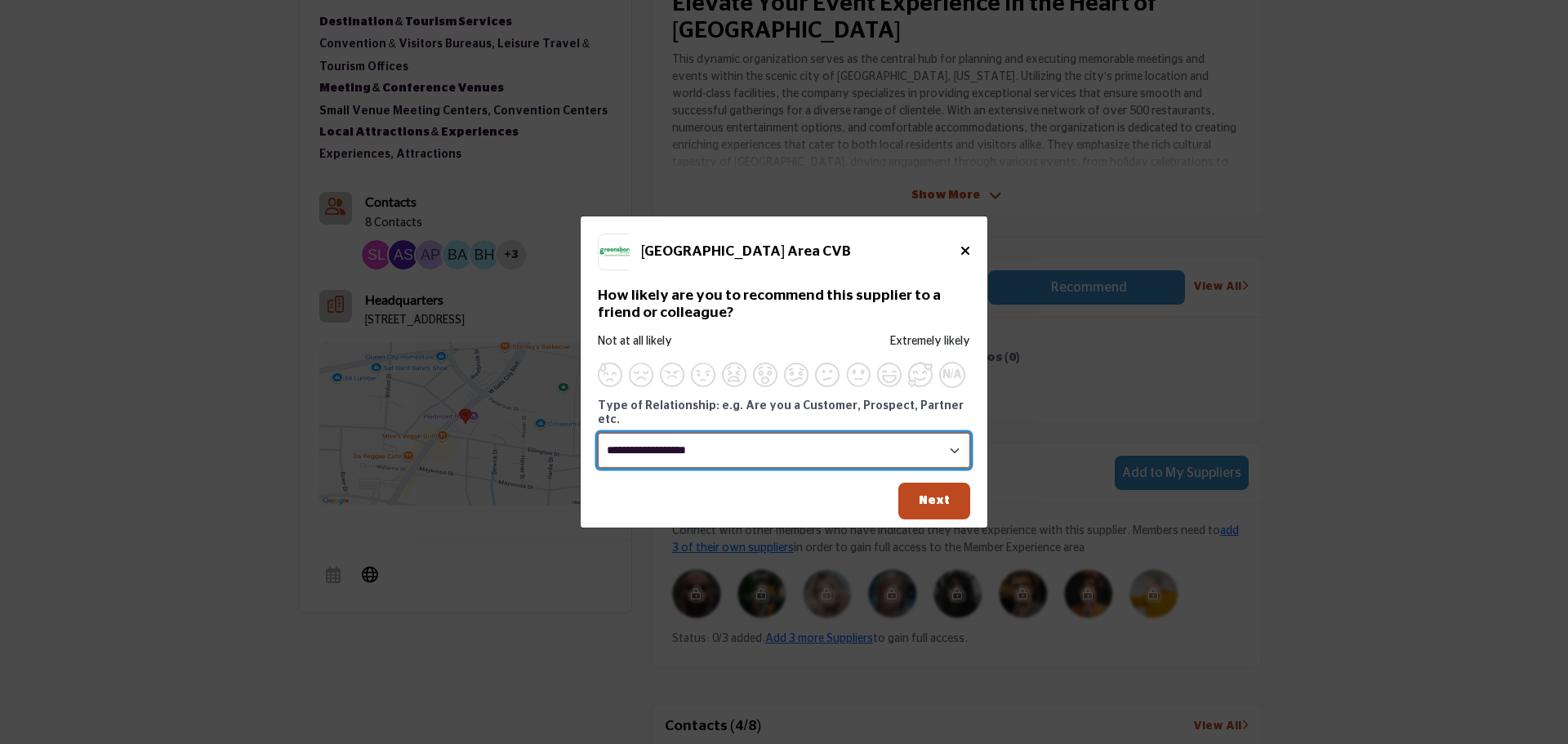
click at [840, 449] on select "**********" at bounding box center [784, 450] width 373 height 35
select select "*****"
click at [598, 433] on select "**********" at bounding box center [784, 450] width 373 height 35
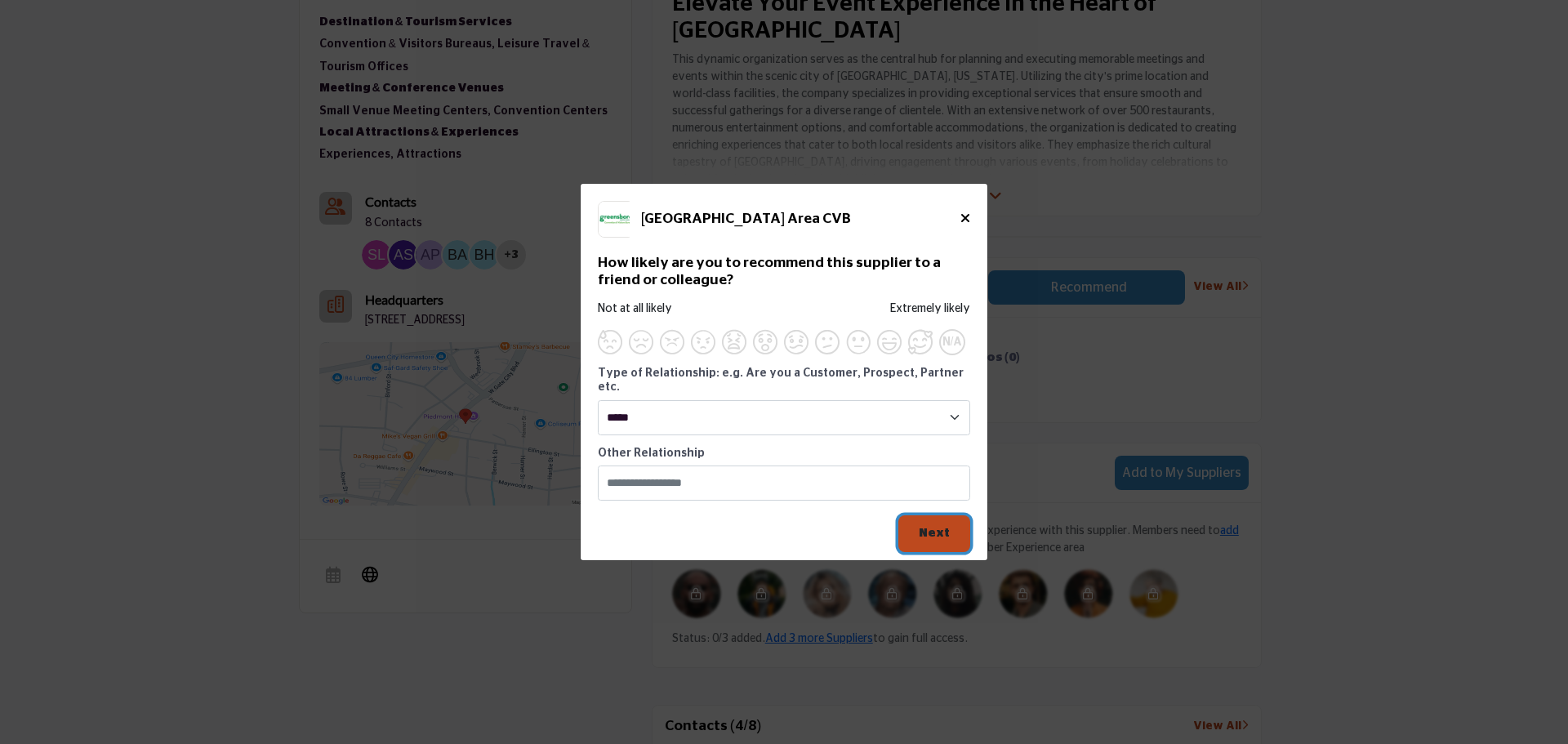
click at [942, 526] on span "Next" at bounding box center [934, 532] width 31 height 12
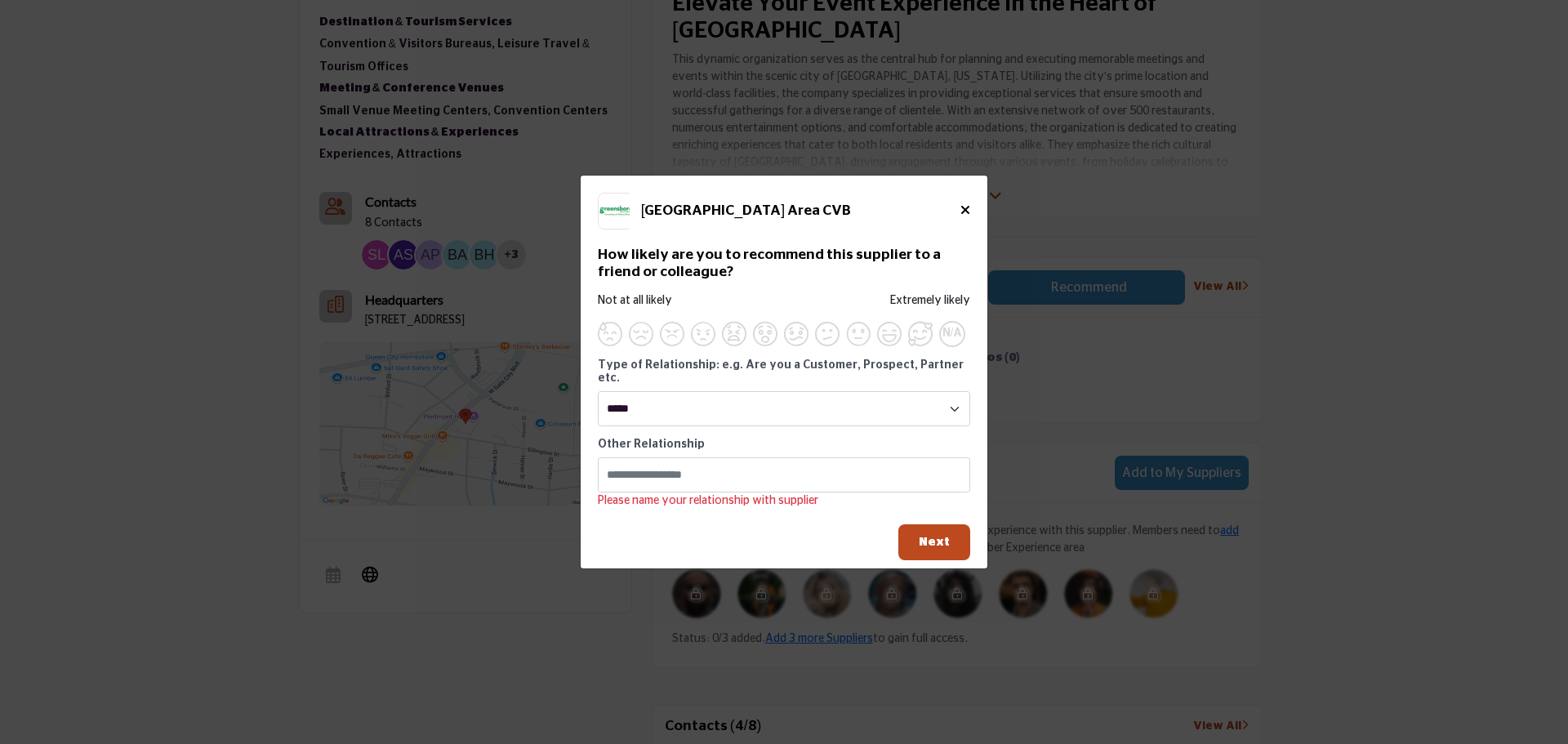
click at [958, 219] on h5 "[GEOGRAPHIC_DATA] Area CVB" at bounding box center [801, 210] width 319 height 17
click at [961, 216] on icon "Close" at bounding box center [965, 210] width 10 height 13
